Goal: Find specific page/section: Find specific page/section

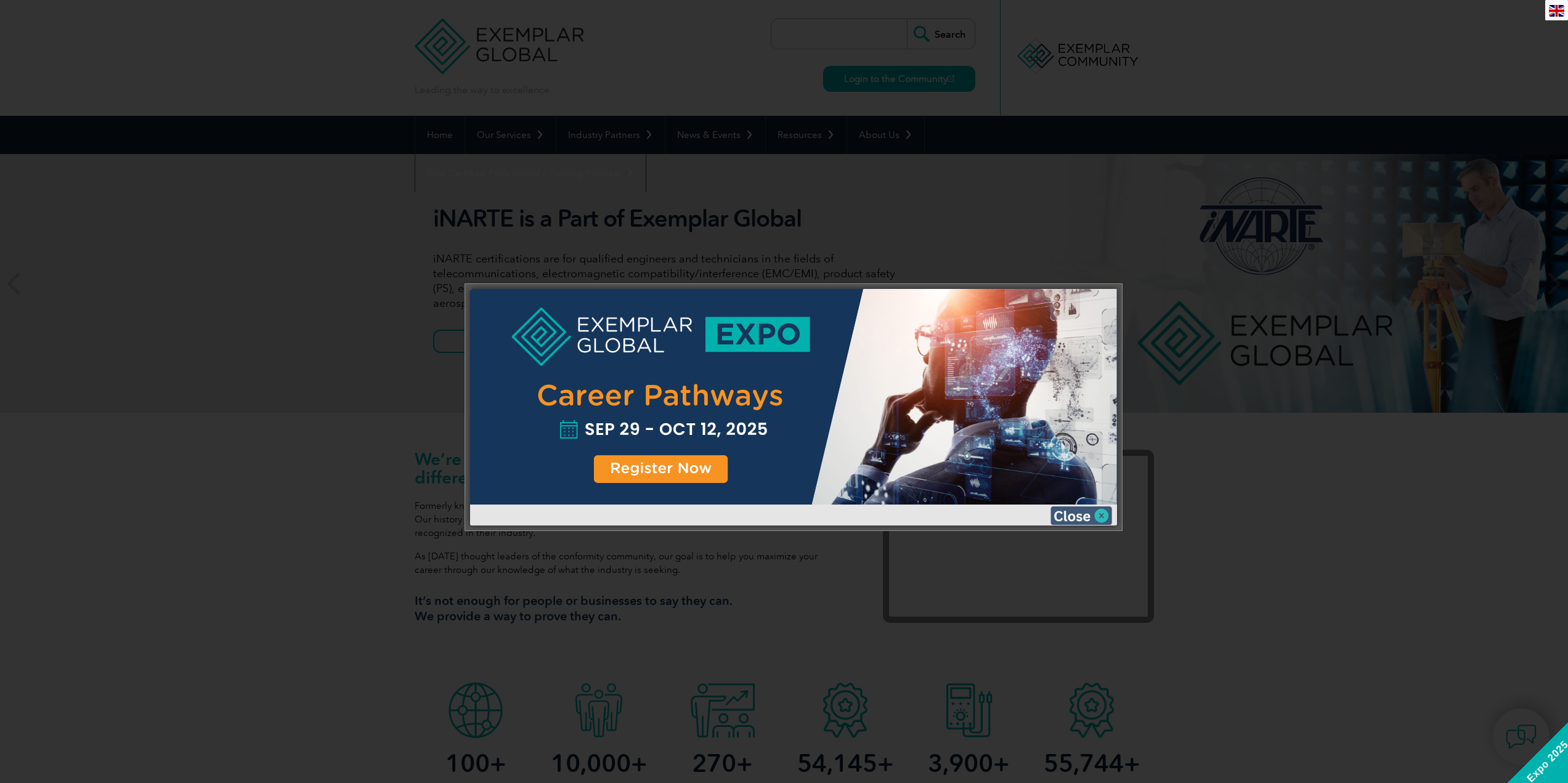
click at [1079, 513] on img at bounding box center [1081, 516] width 62 height 19
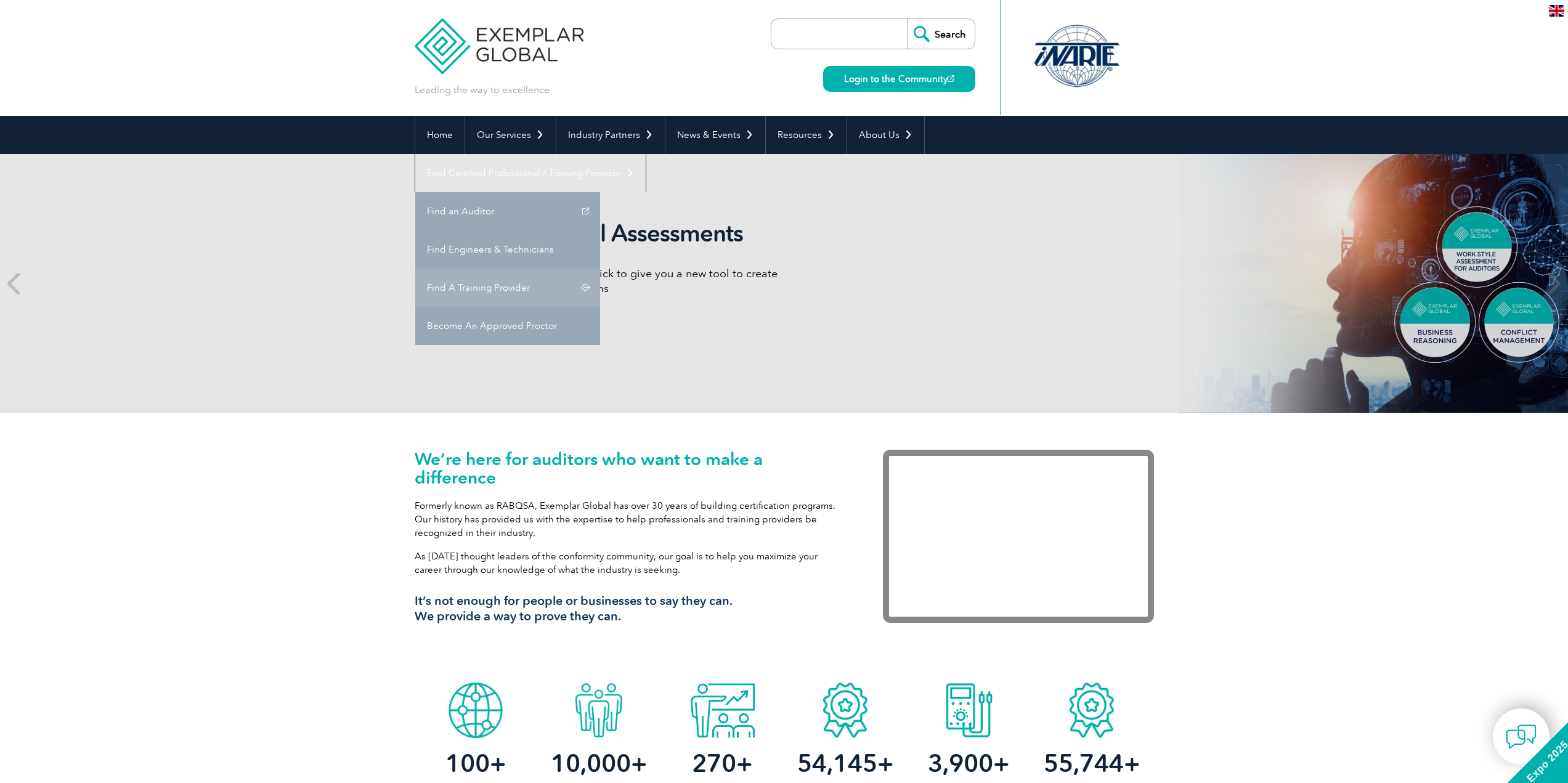
click at [600, 268] on link "Find A Training Provider" at bounding box center [507, 287] width 185 height 38
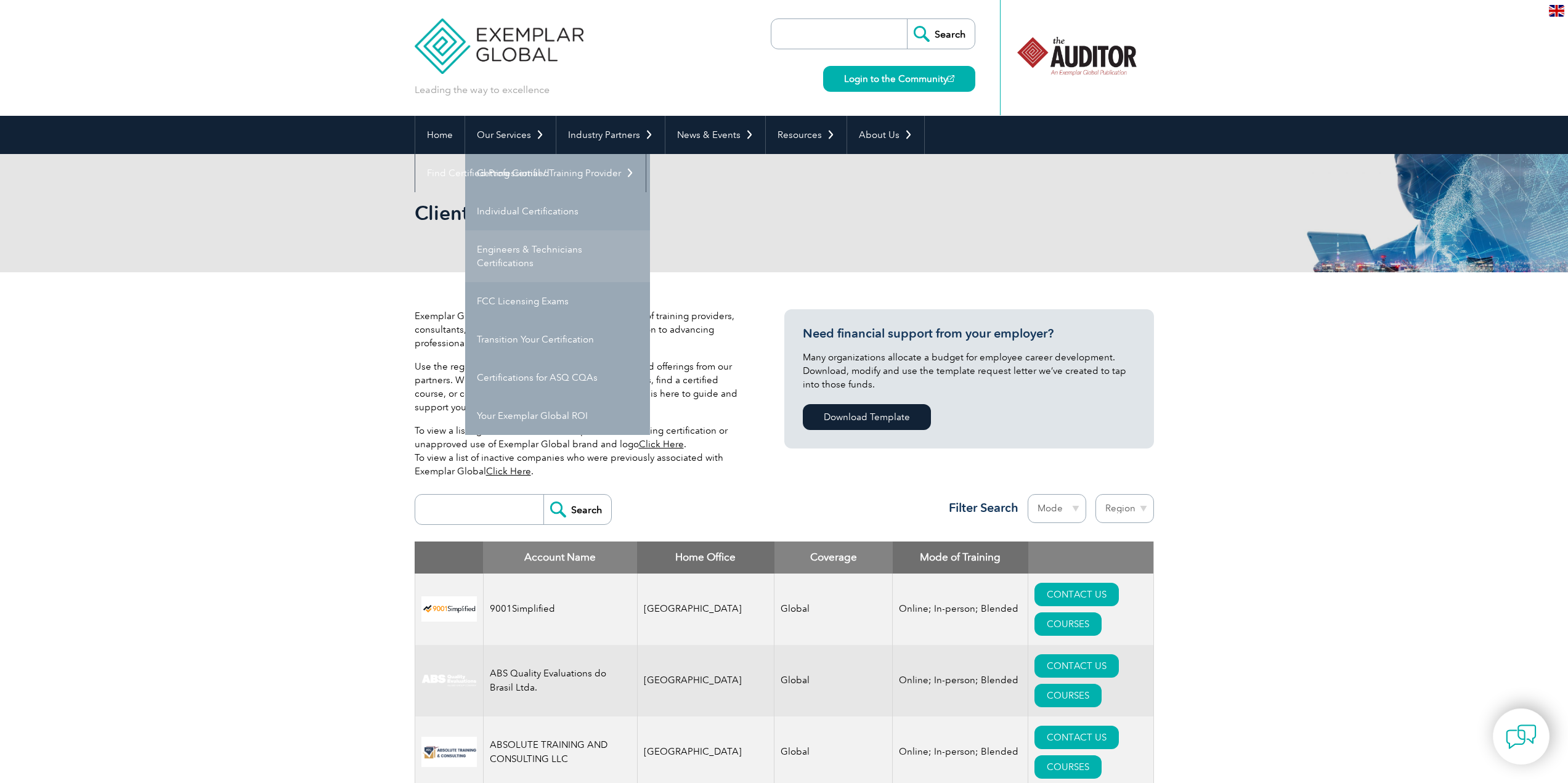
click at [527, 252] on link "Engineers & Technicians Certifications" at bounding box center [557, 256] width 185 height 52
